Goal: Information Seeking & Learning: Find specific fact

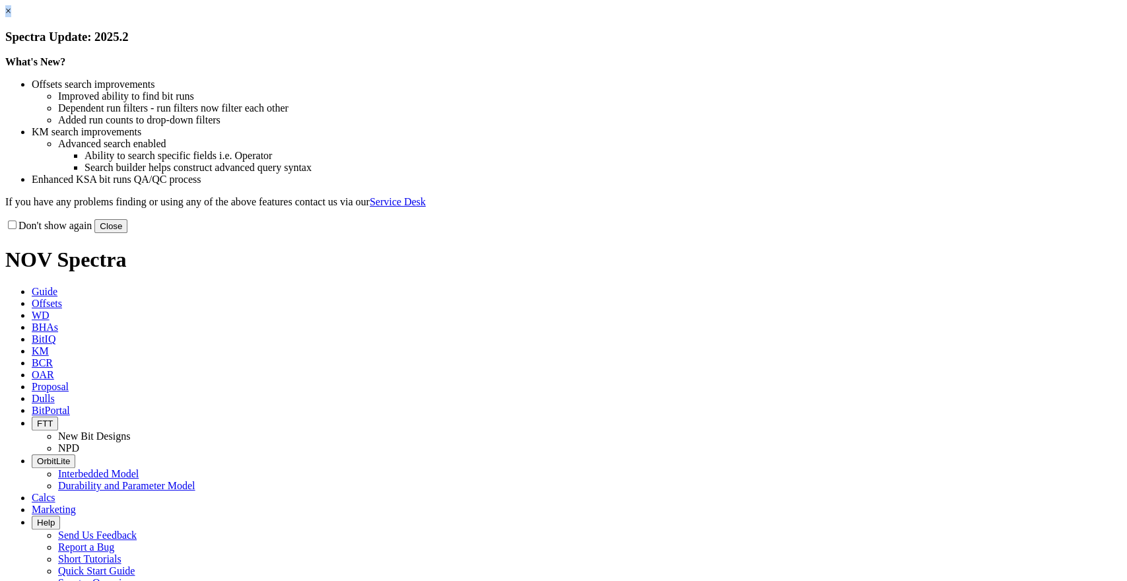
click at [11, 17] on link "×" at bounding box center [8, 10] width 6 height 11
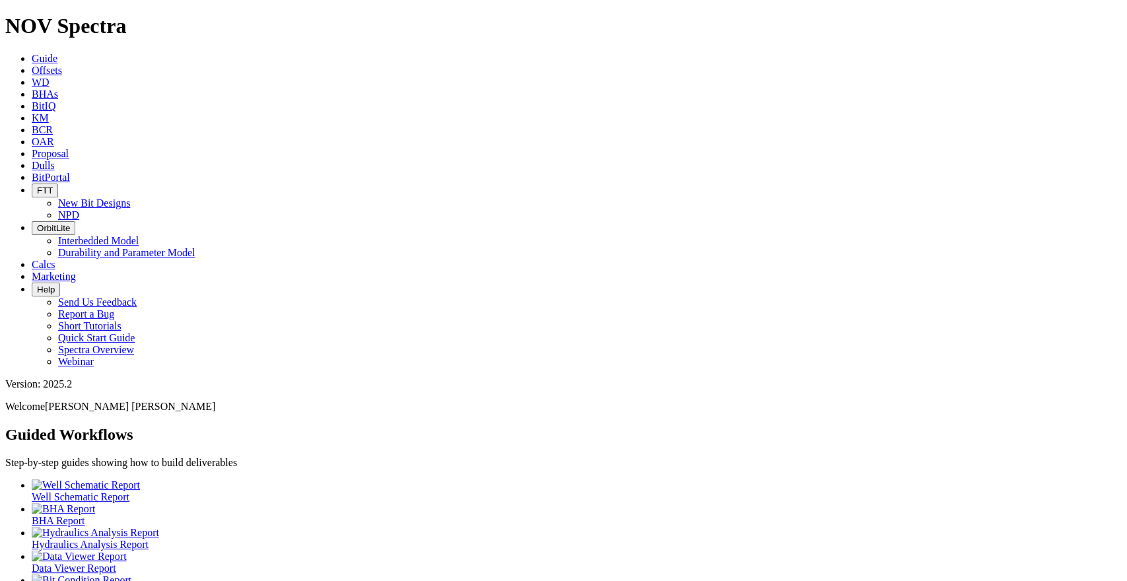
click at [49, 112] on link "KM" at bounding box center [40, 117] width 17 height 11
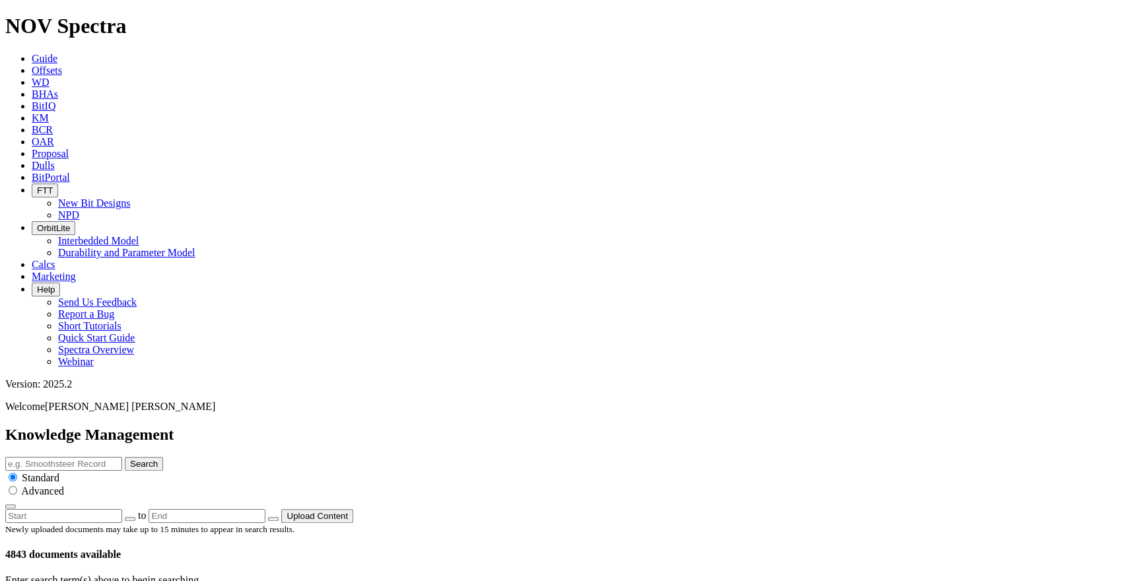
click at [122, 457] on input "text" at bounding box center [63, 464] width 117 height 14
type input "ebrr"
click at [125, 457] on button "Search" at bounding box center [144, 464] width 38 height 14
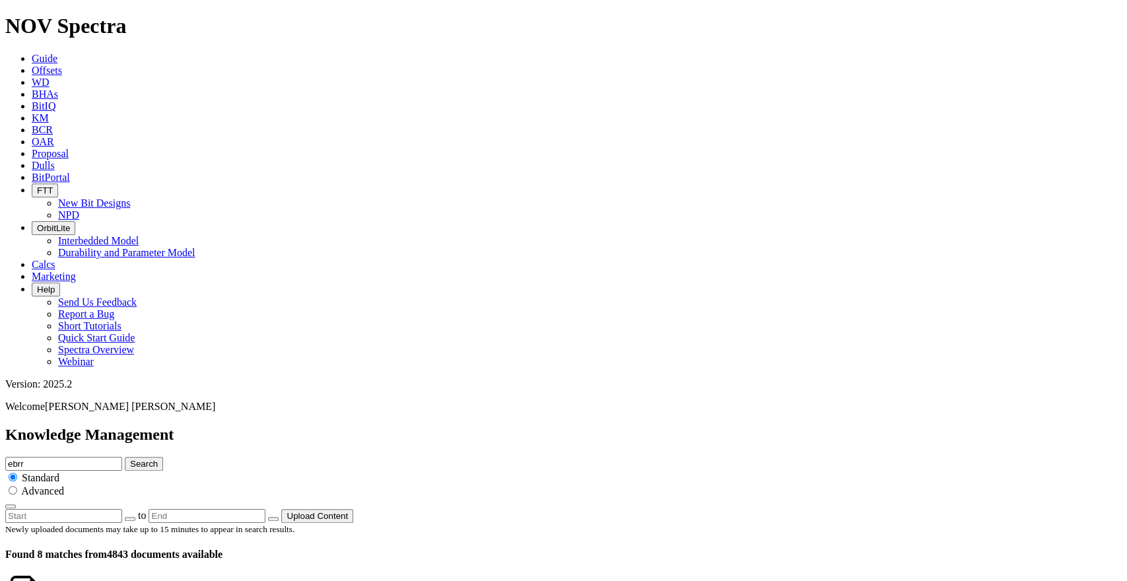
scroll to position [0, 0]
click at [122, 457] on input "ebrr" at bounding box center [63, 464] width 117 height 14
type input "run report"
click at [125, 457] on button "Search" at bounding box center [144, 464] width 38 height 14
drag, startPoint x: 227, startPoint y: 280, endPoint x: 244, endPoint y: 219, distance: 63.3
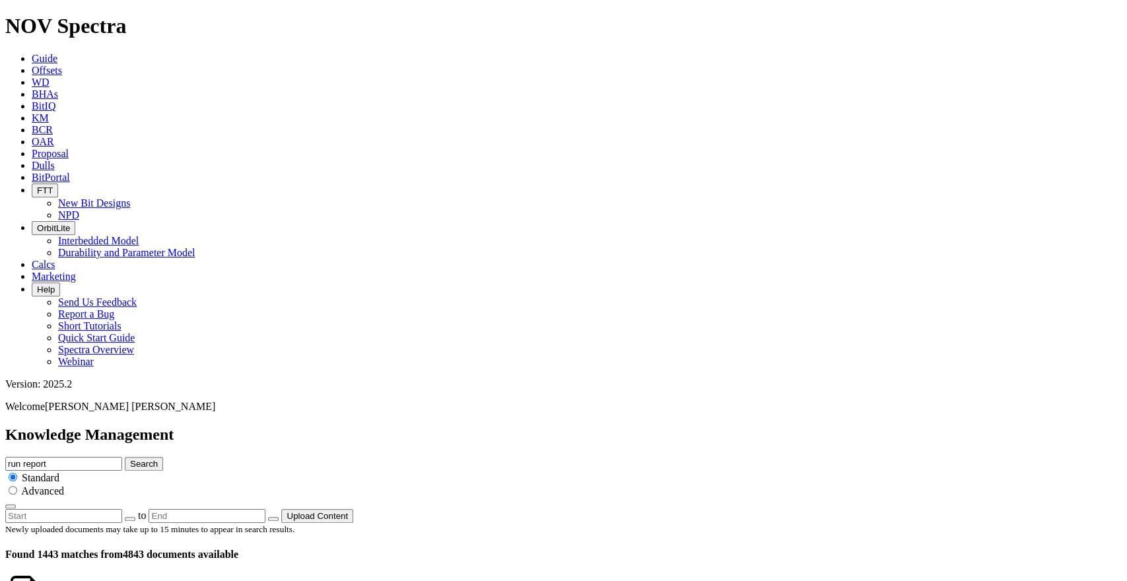
drag, startPoint x: 244, startPoint y: 219, endPoint x: 317, endPoint y: 166, distance: 89.8
